Goal: Transaction & Acquisition: Obtain resource

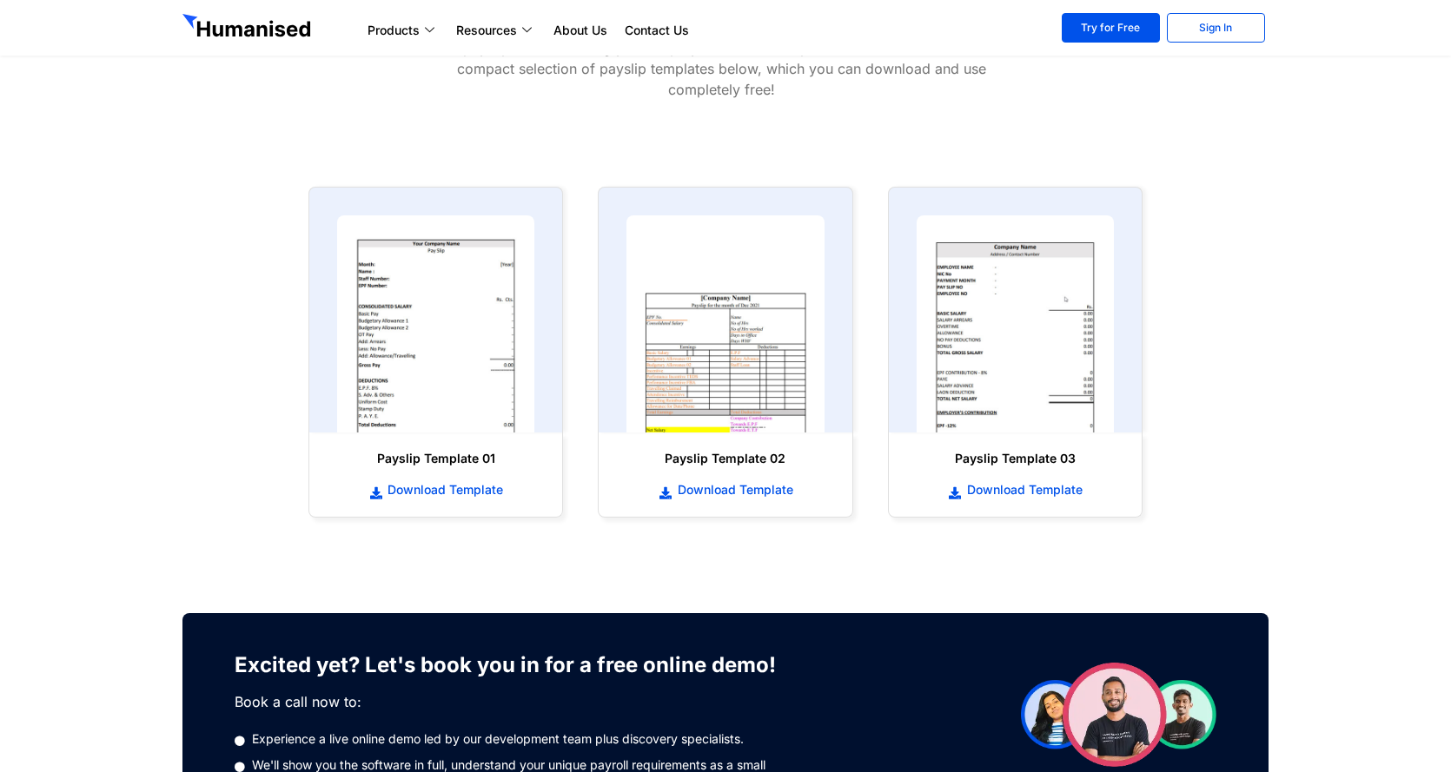
scroll to position [782, 0]
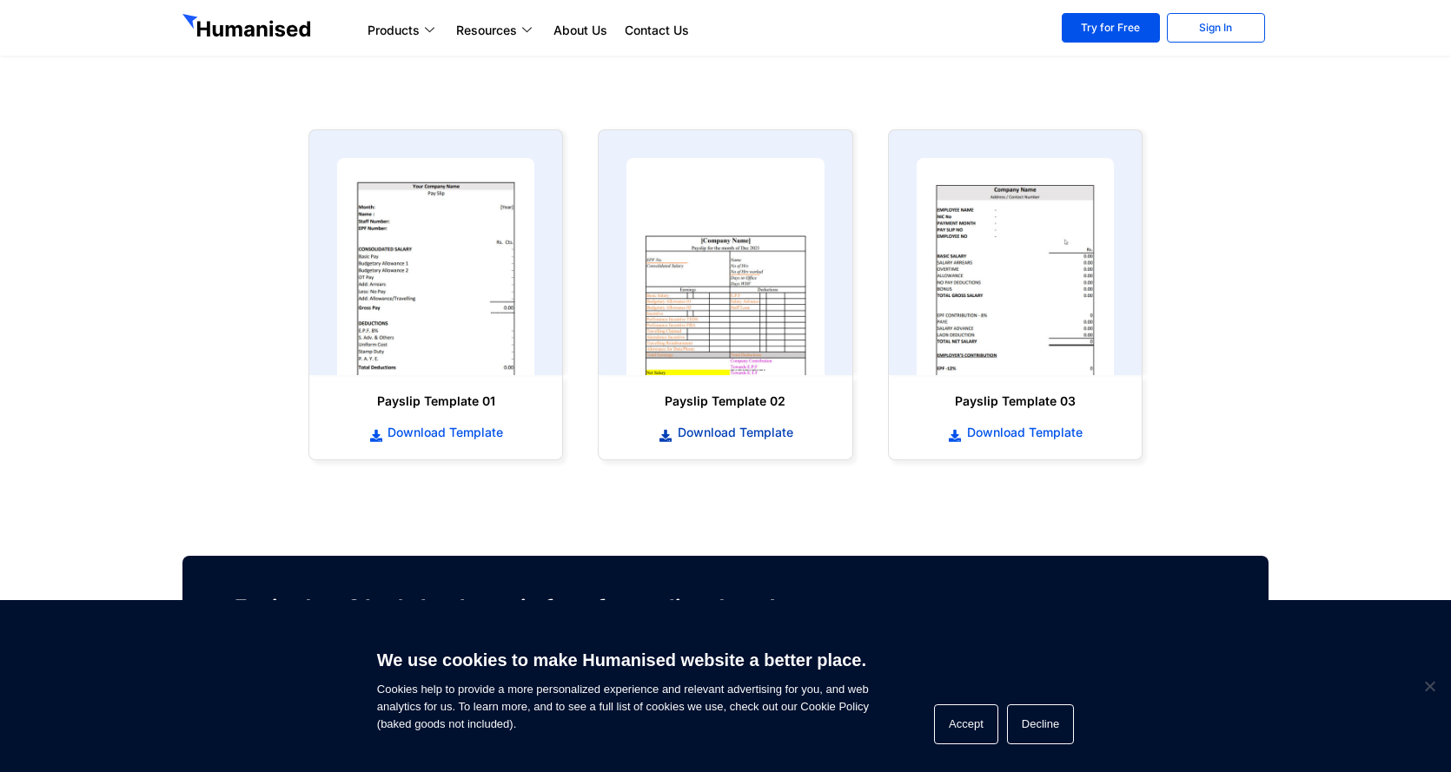
click at [762, 430] on span "Download Template" at bounding box center [733, 432] width 120 height 17
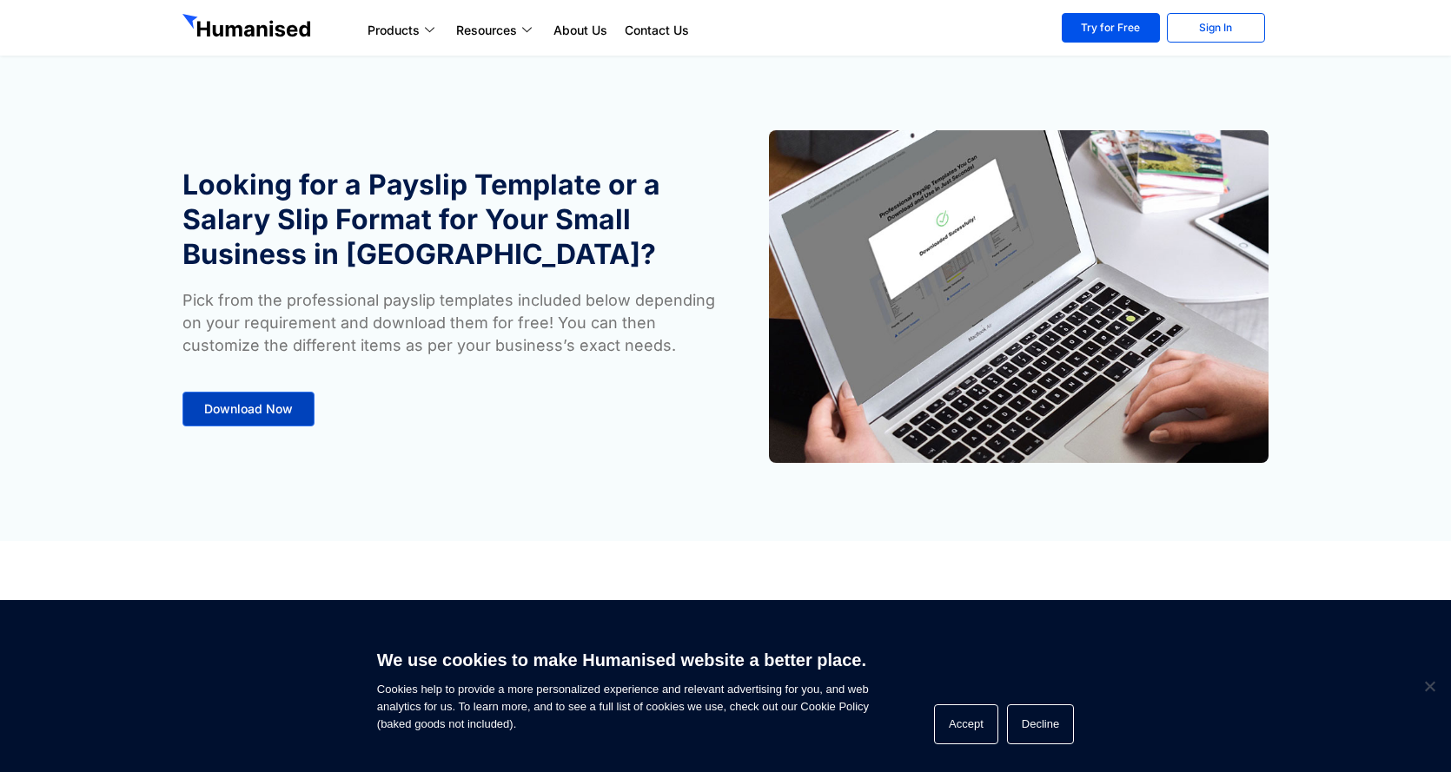
click at [270, 397] on link "Download Now" at bounding box center [248, 409] width 132 height 35
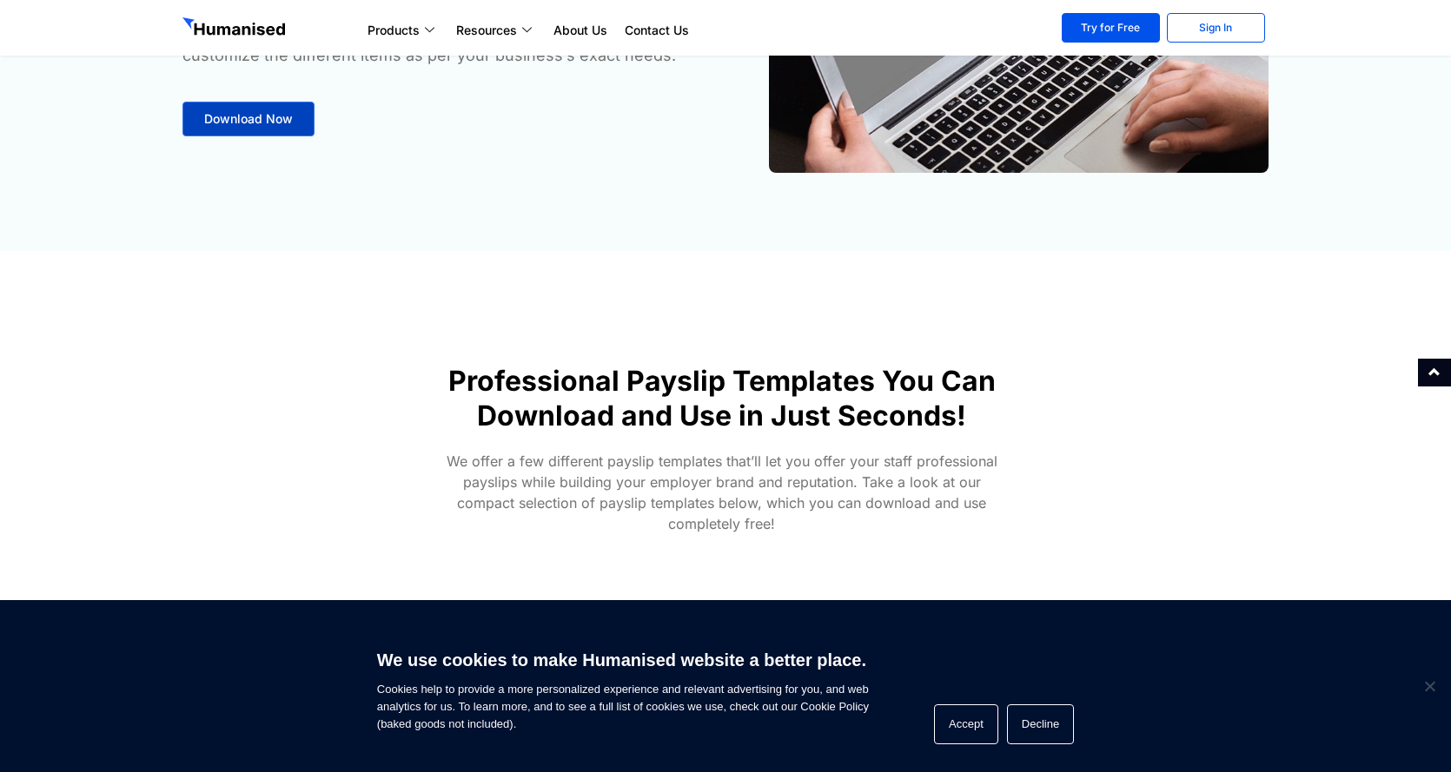
scroll to position [281, 0]
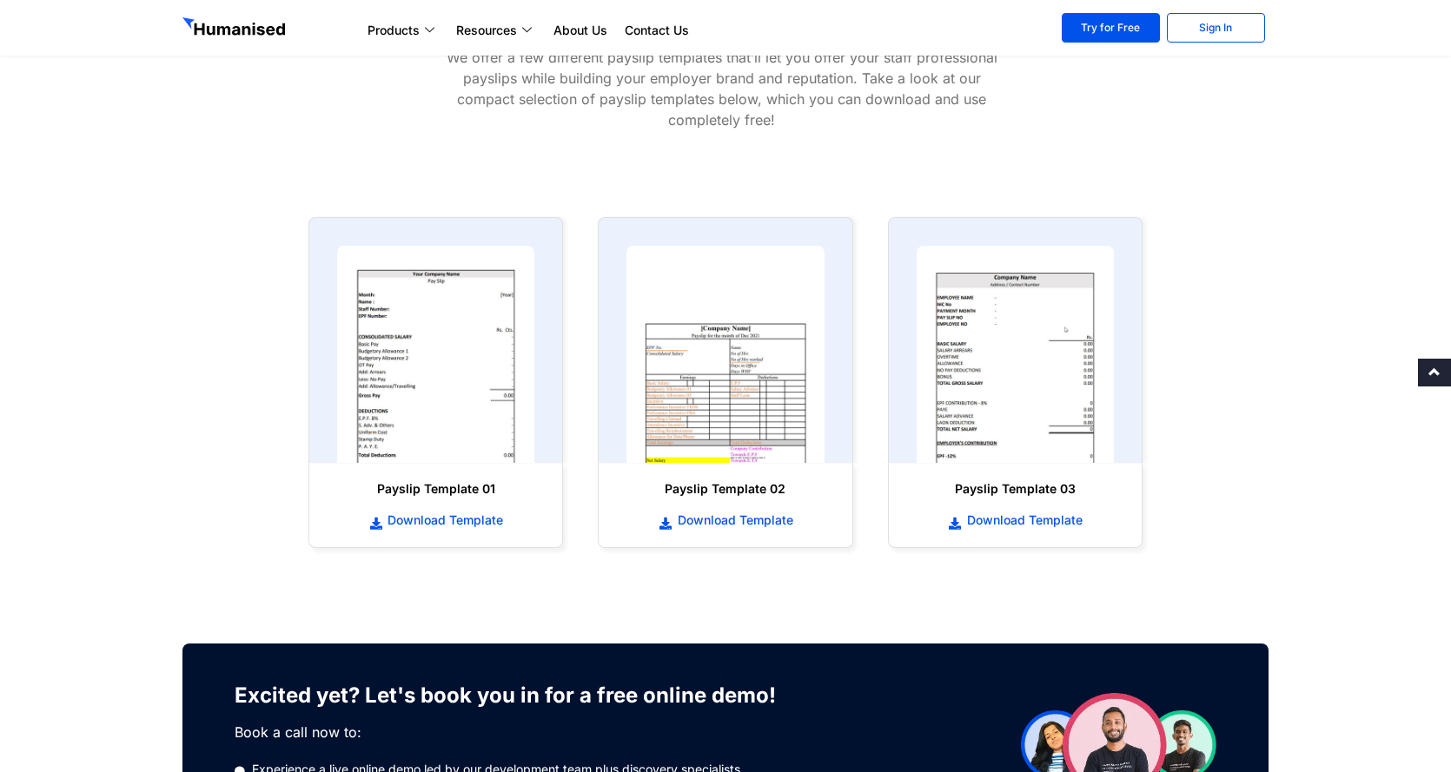
scroll to position [695, 0]
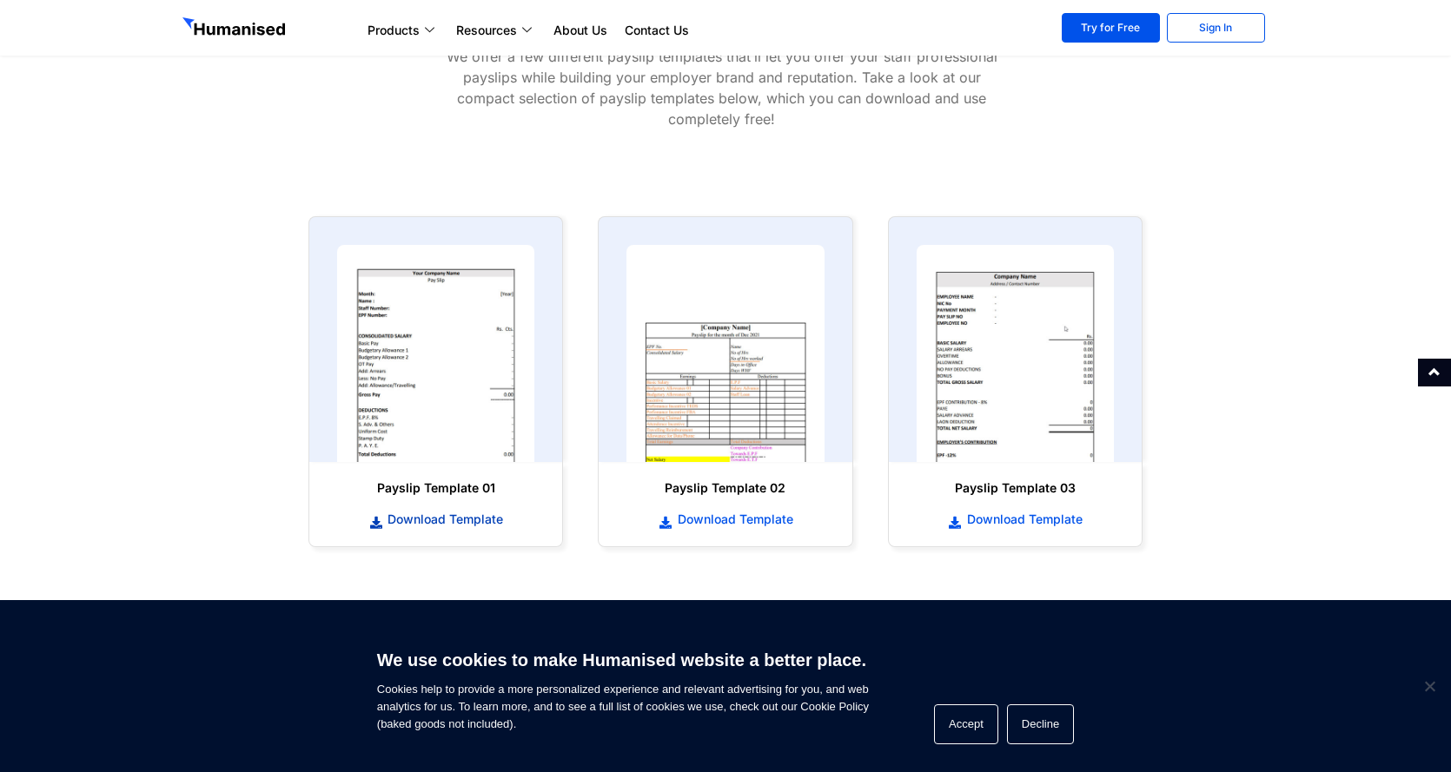
click at [440, 519] on span "Download Template" at bounding box center [443, 519] width 120 height 17
click at [993, 521] on span "Download Template" at bounding box center [1023, 519] width 120 height 17
